Goal: Find specific page/section: Find specific page/section

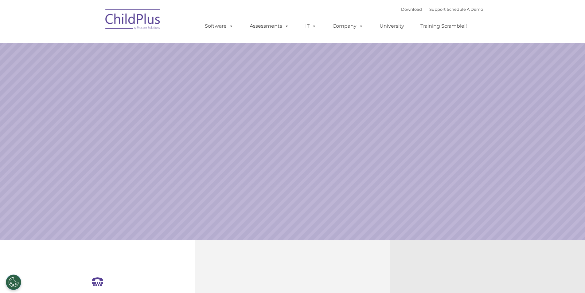
select select "MEDIUM"
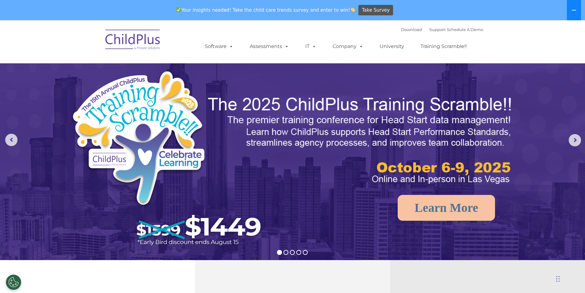
click at [575, 6] on button at bounding box center [574, 10] width 14 height 20
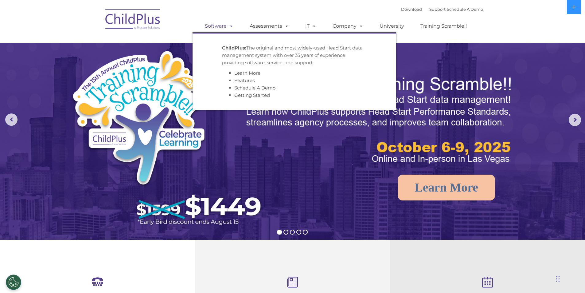
click at [217, 25] on link "Software" at bounding box center [219, 26] width 41 height 12
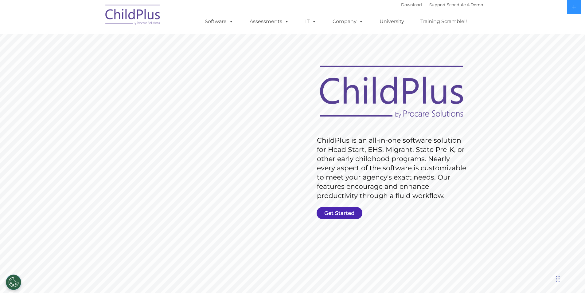
click at [344, 209] on link "Get Started" at bounding box center [340, 213] width 46 height 12
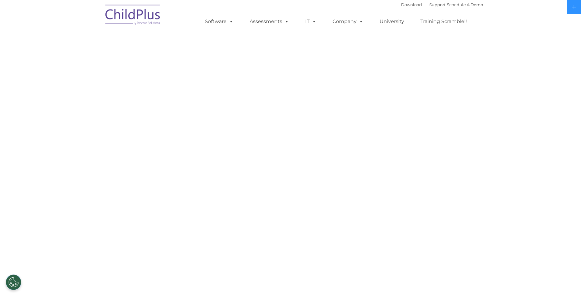
select select "MEDIUM"
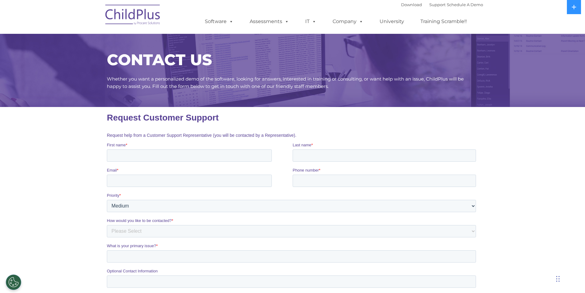
click at [135, 13] on img at bounding box center [132, 15] width 61 height 31
